Goal: Information Seeking & Learning: Compare options

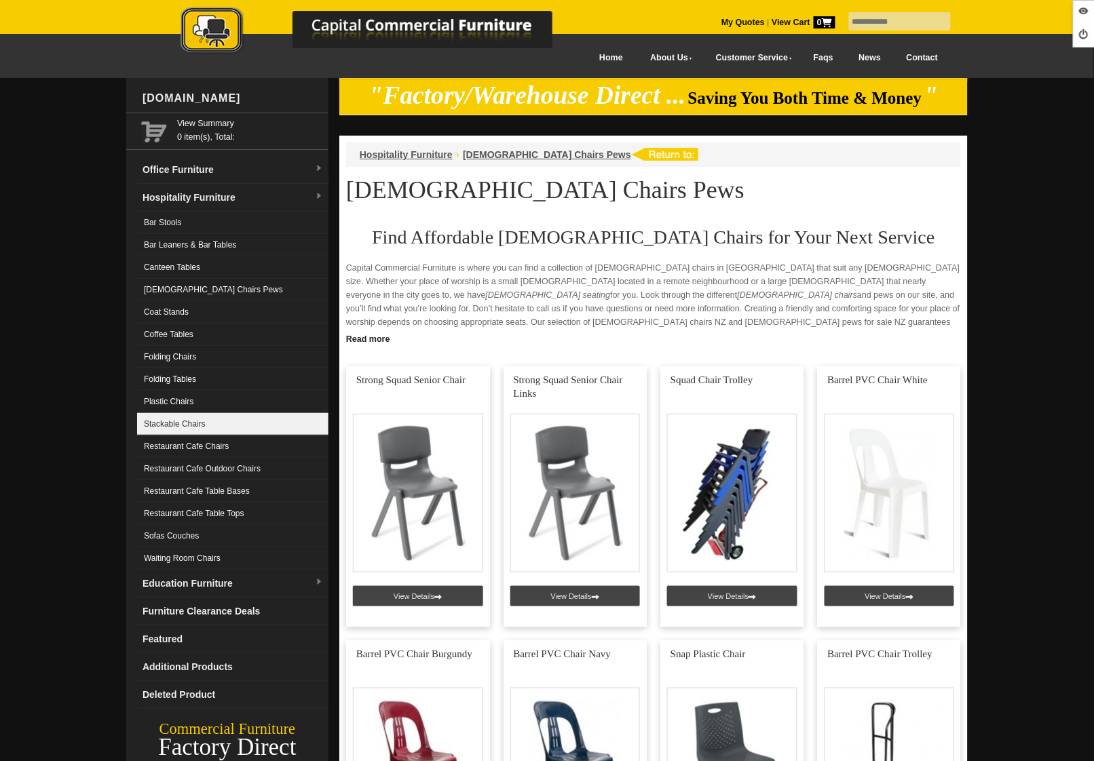
click at [226, 415] on link "Stackable Chairs" at bounding box center [232, 424] width 191 height 22
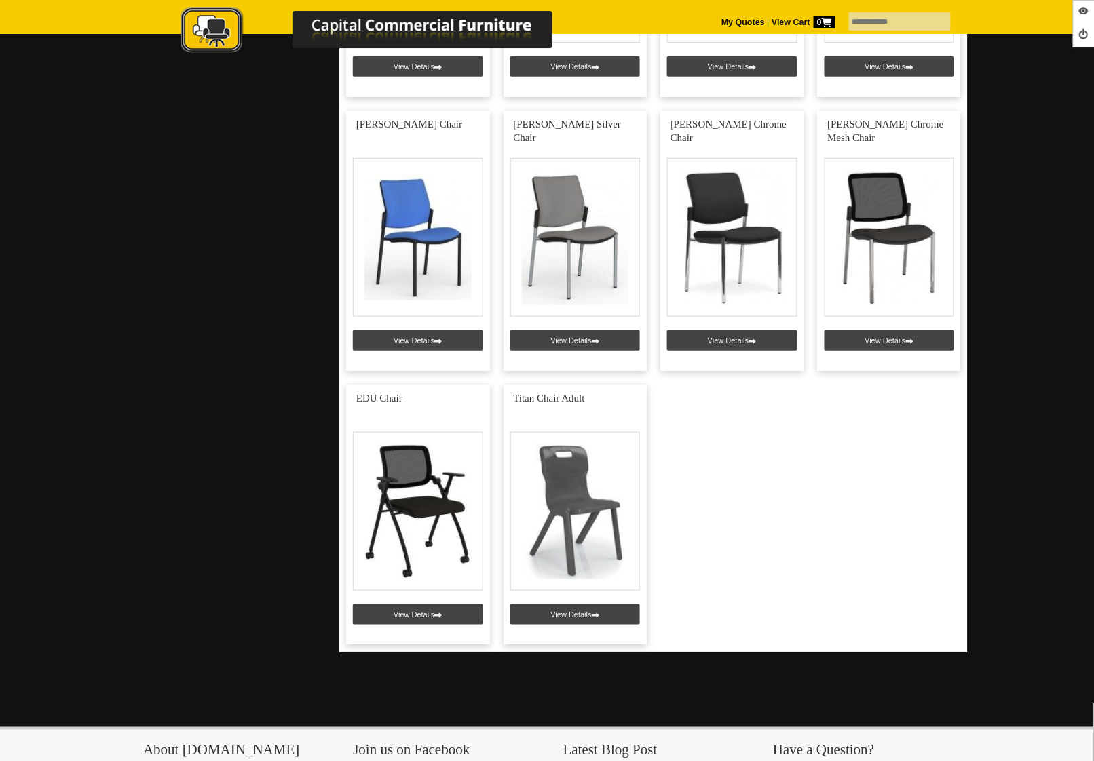
scroll to position [4642, 0]
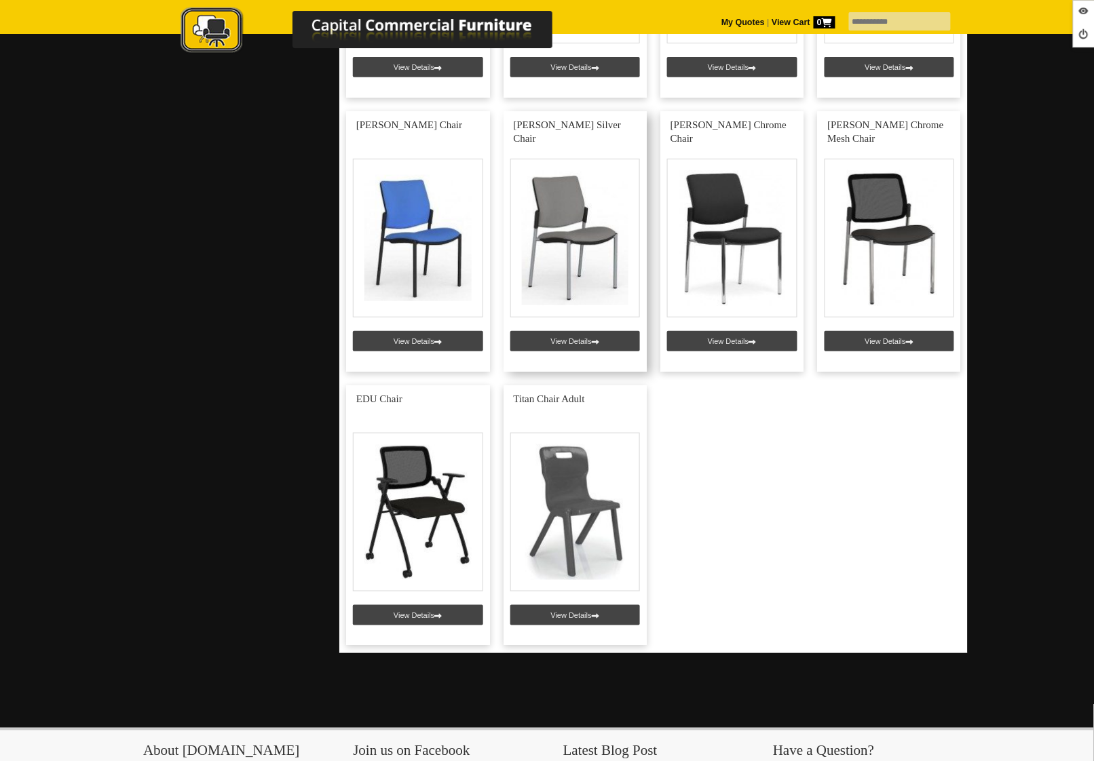
click at [537, 339] on link at bounding box center [576, 241] width 144 height 261
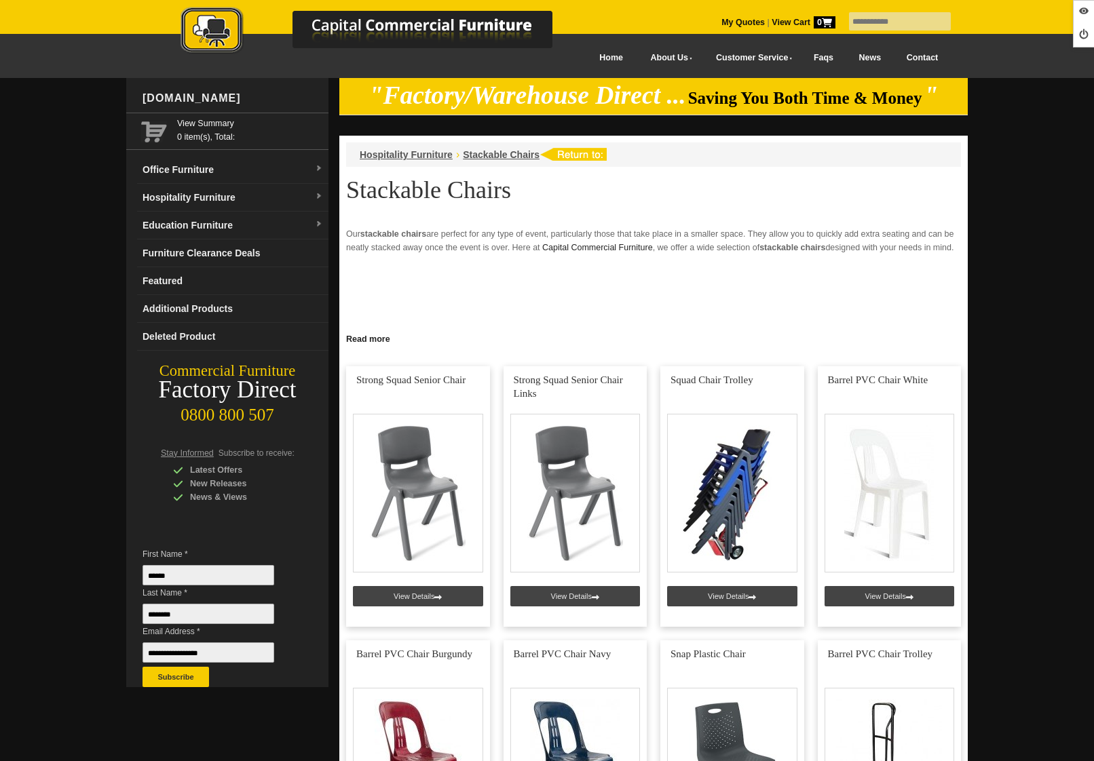
scroll to position [4642, 0]
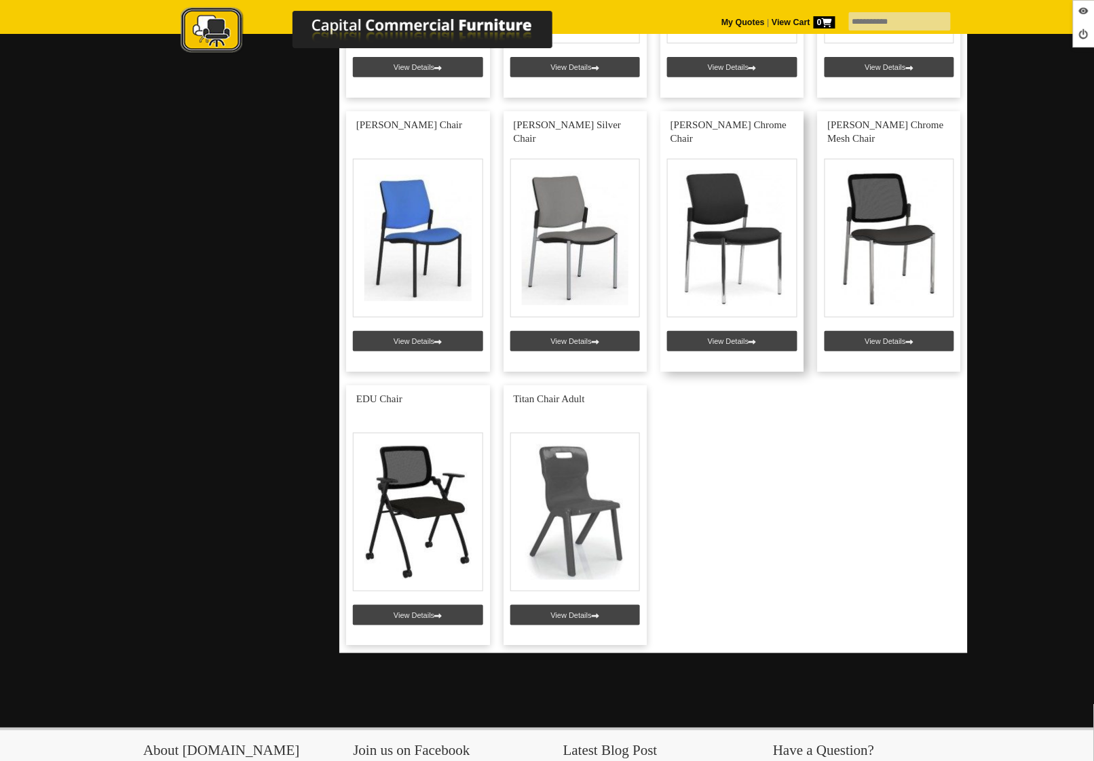
click at [703, 329] on link at bounding box center [732, 241] width 144 height 261
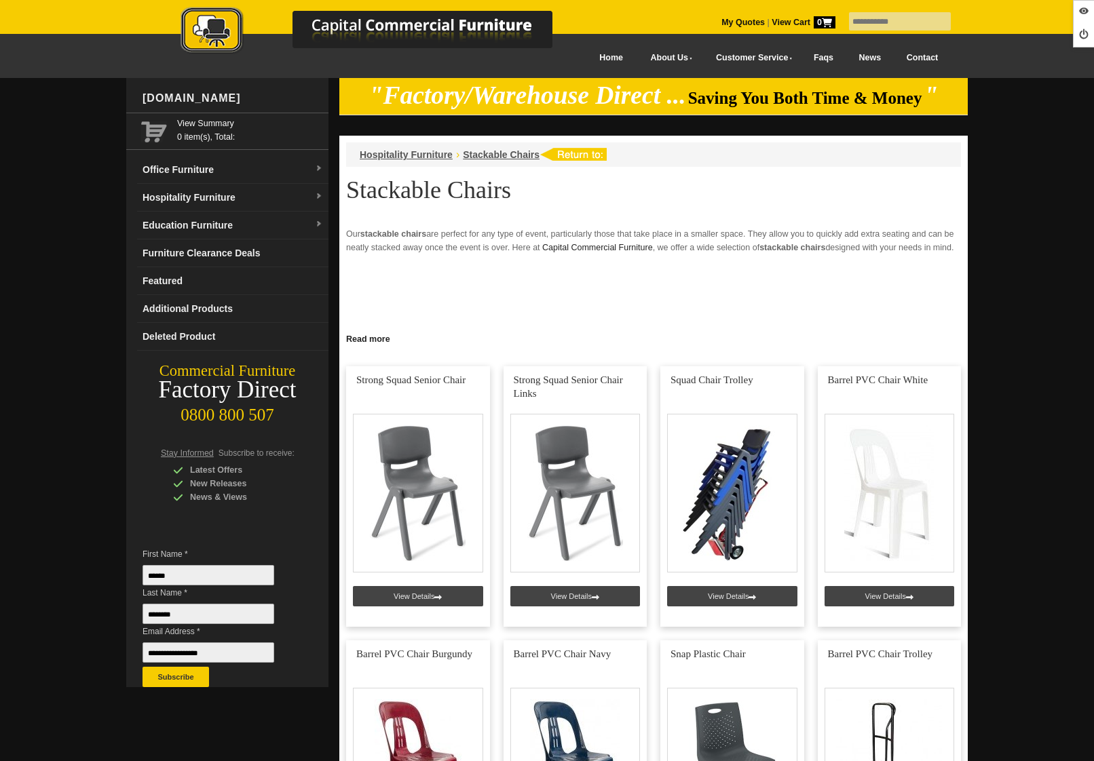
scroll to position [4642, 0]
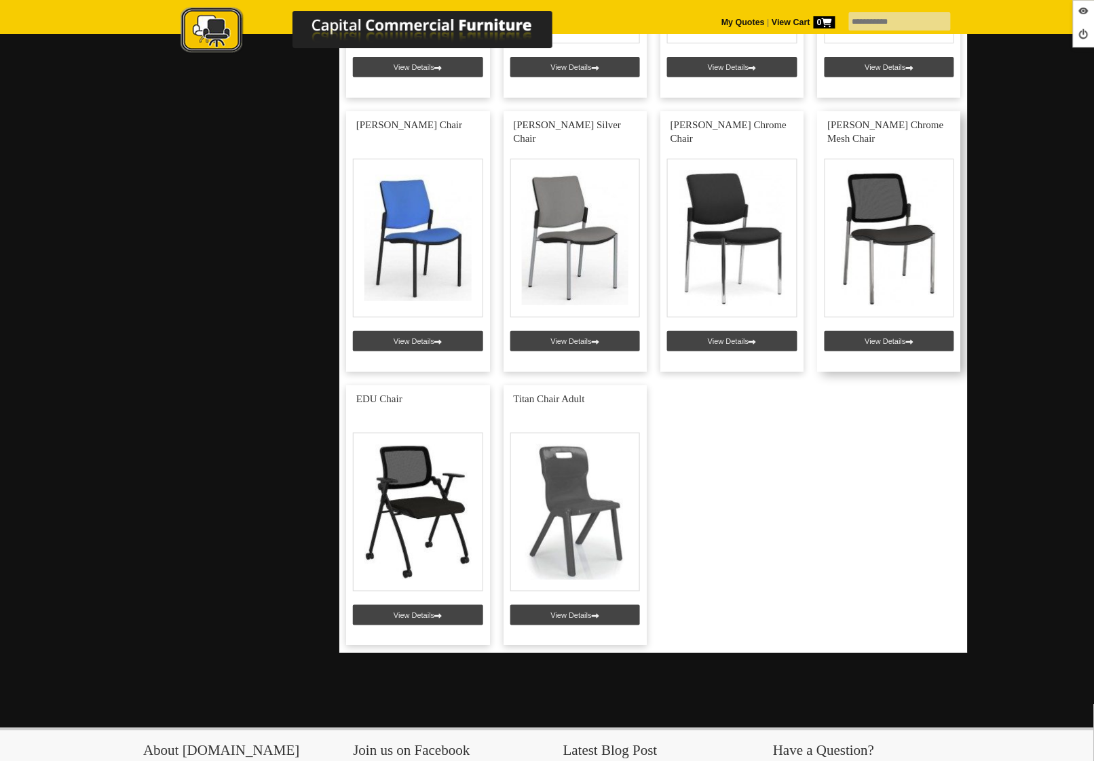
click at [886, 336] on link at bounding box center [890, 241] width 144 height 261
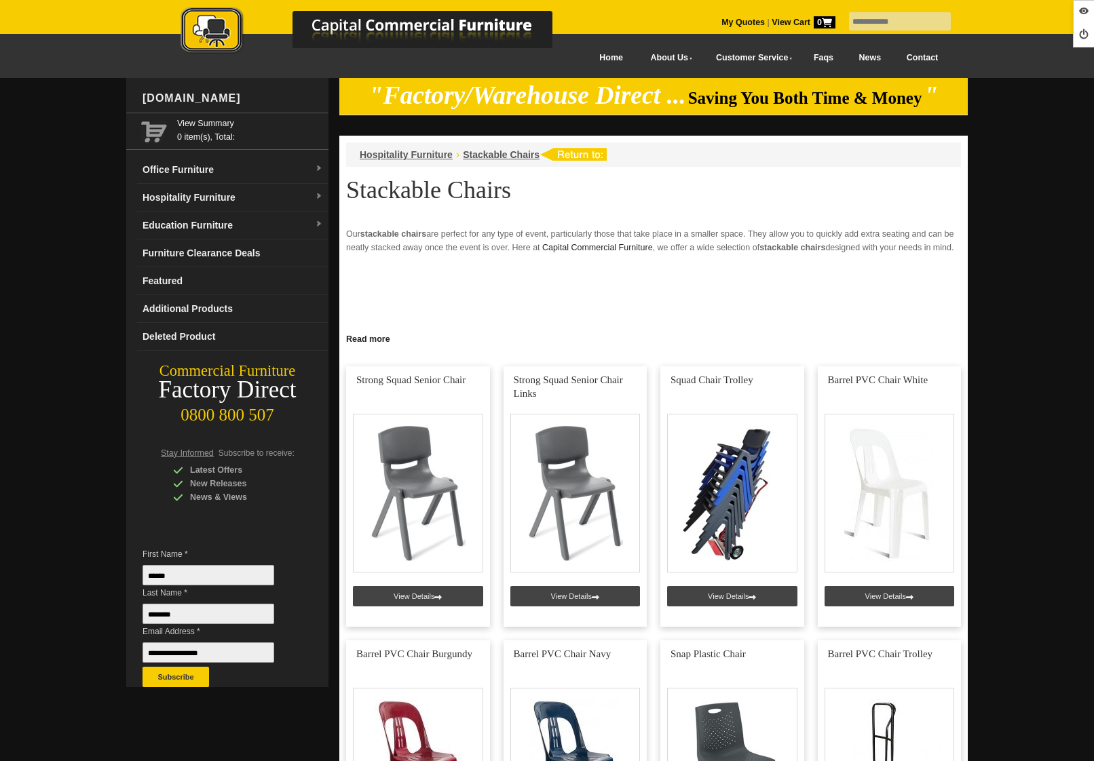
scroll to position [4642, 0]
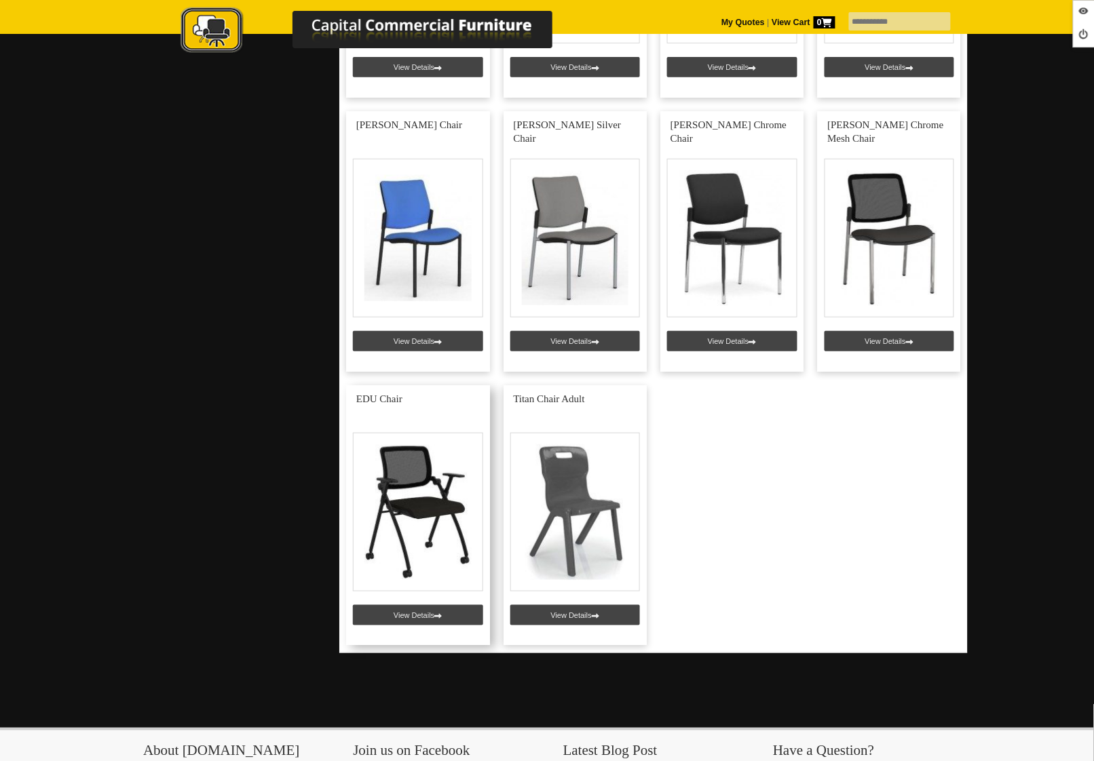
click at [418, 609] on link at bounding box center [418, 515] width 144 height 261
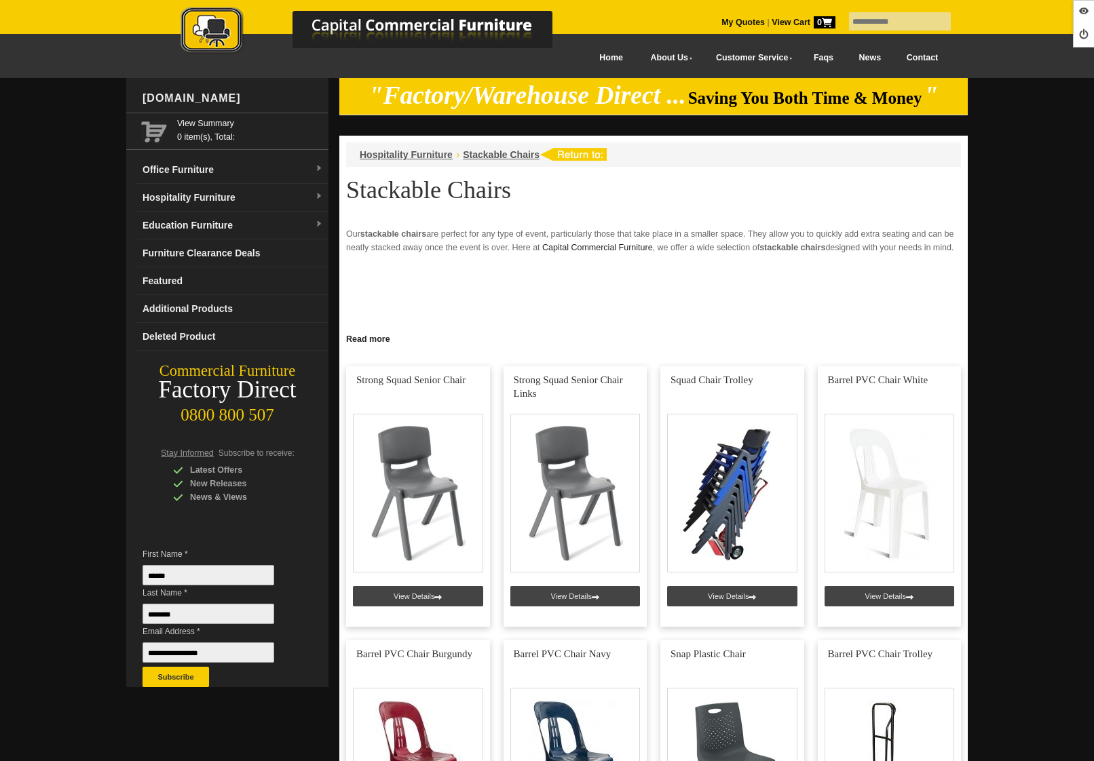
scroll to position [4642, 0]
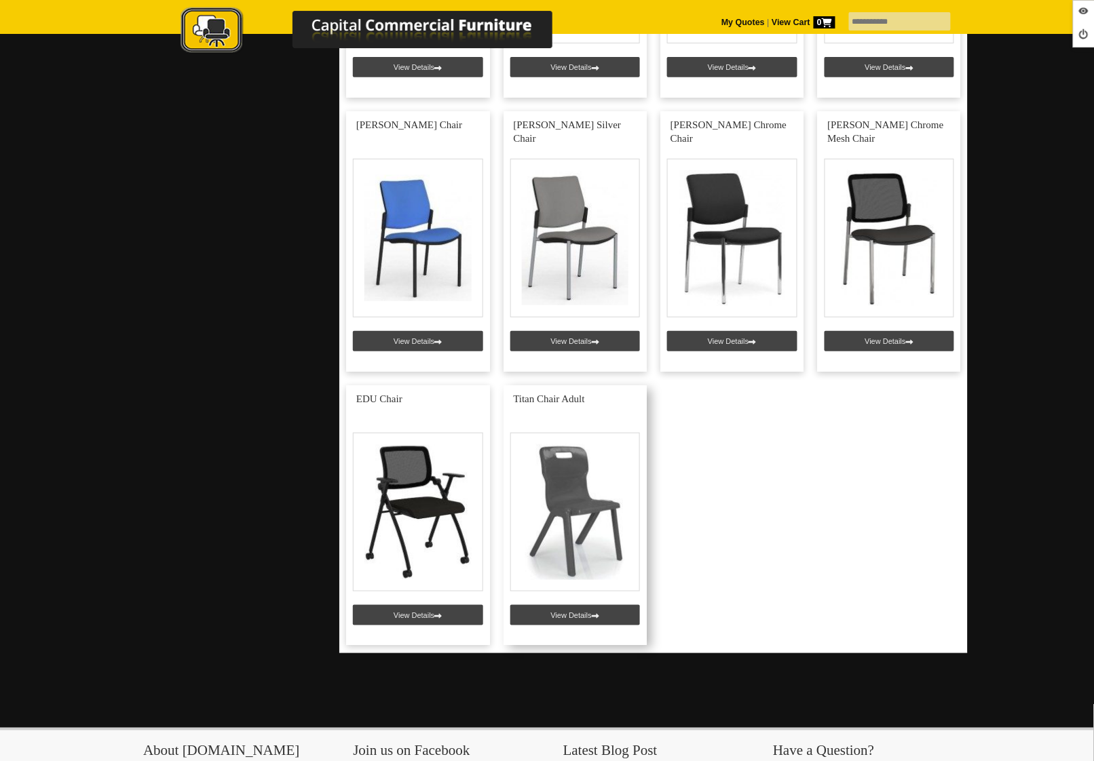
click at [597, 619] on link at bounding box center [576, 515] width 144 height 261
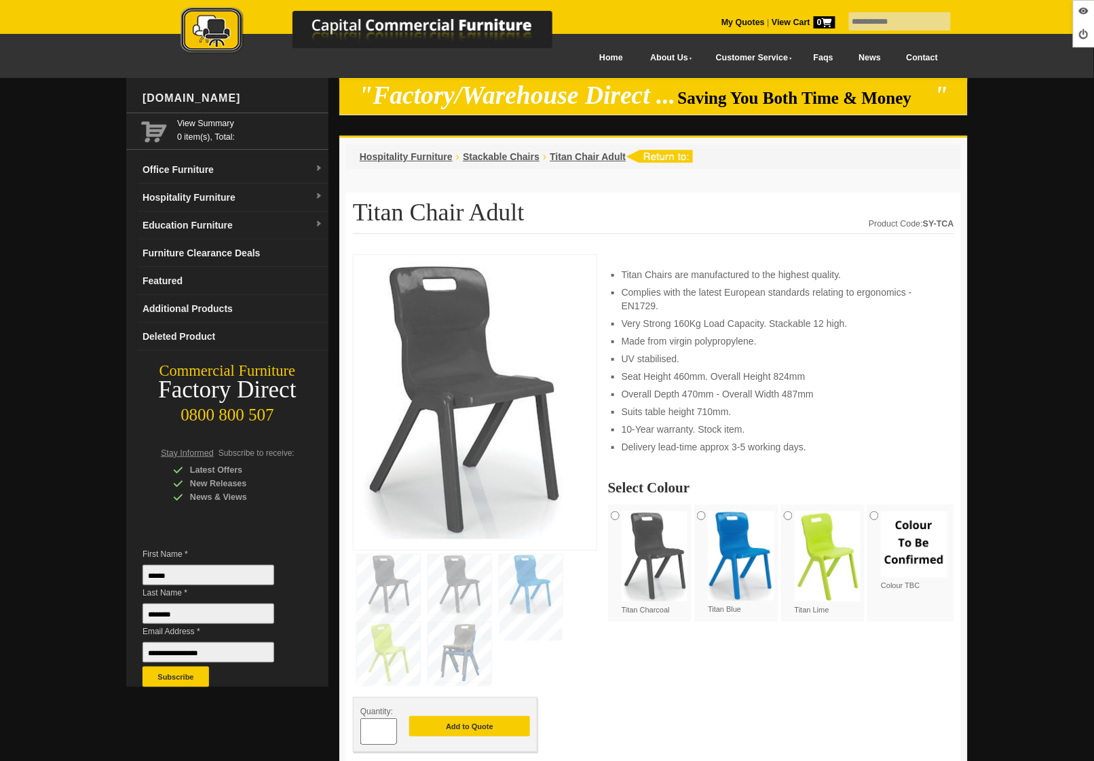
click at [249, 37] on img at bounding box center [380, 32] width 475 height 50
